Goal: Book appointment/travel/reservation

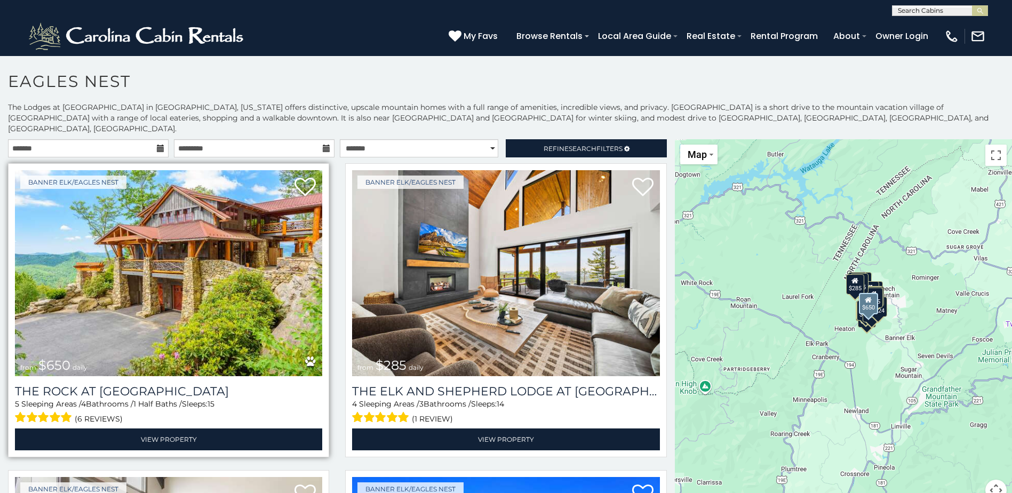
click at [235, 284] on img at bounding box center [168, 273] width 307 height 206
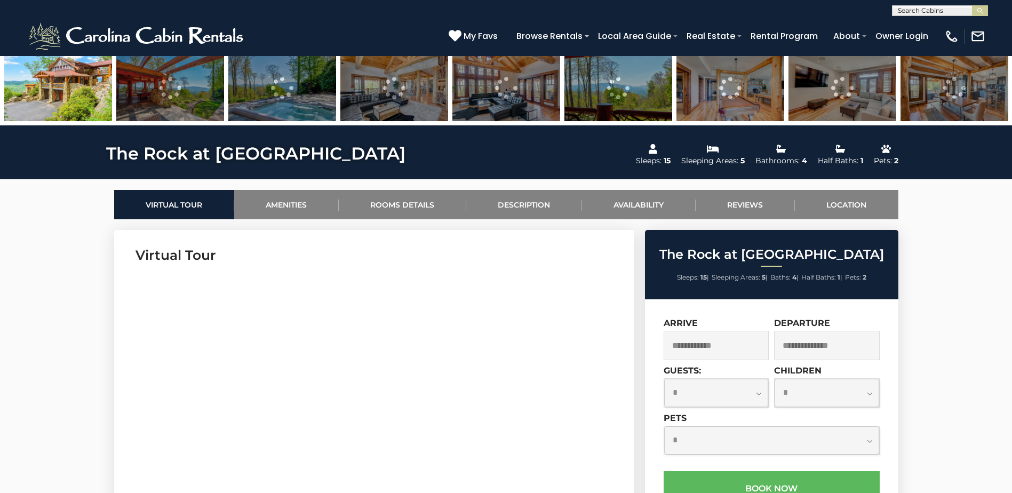
scroll to position [480, 0]
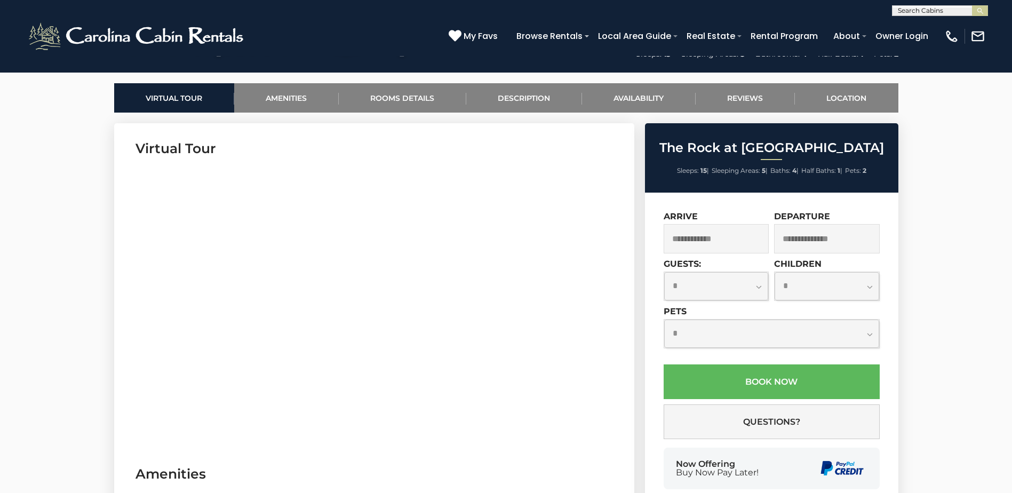
click at [715, 234] on input "text" at bounding box center [716, 238] width 106 height 29
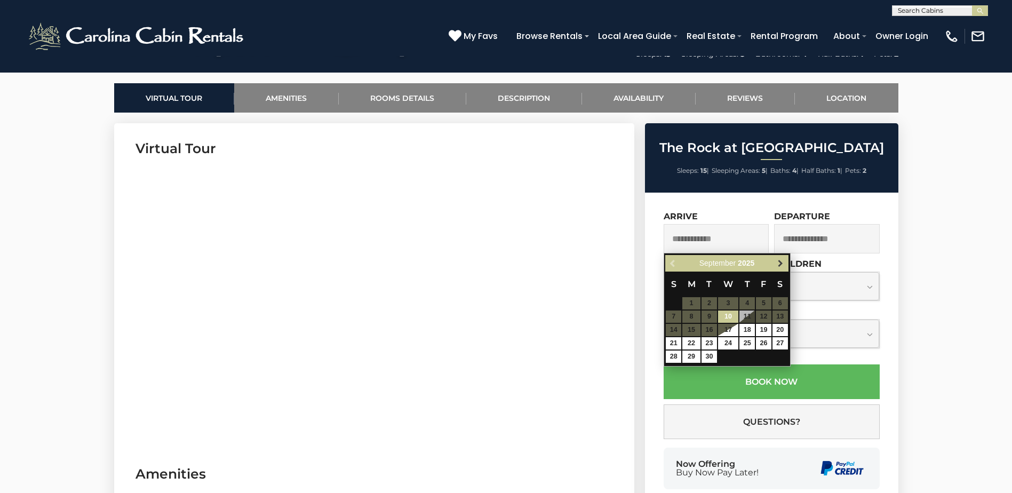
click at [777, 262] on span "Next" at bounding box center [780, 263] width 9 height 9
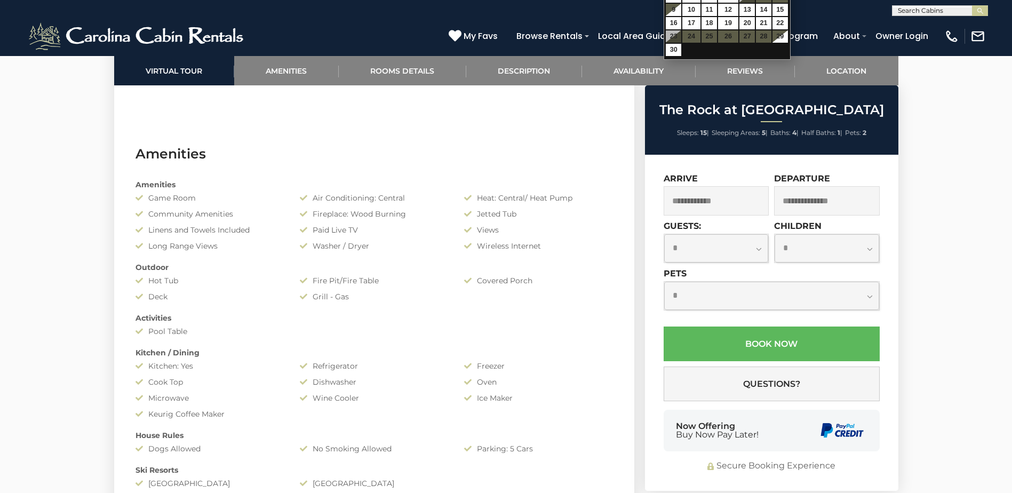
scroll to position [533, 0]
